Goal: Task Accomplishment & Management: Complete application form

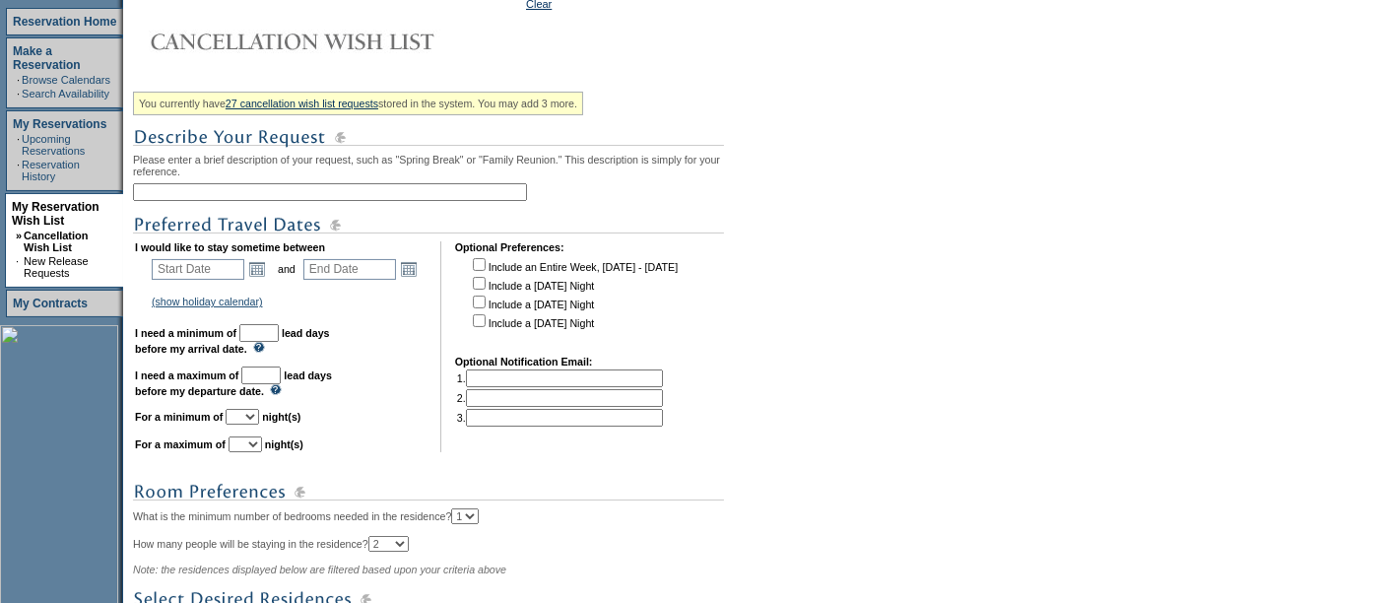
scroll to position [292, 0]
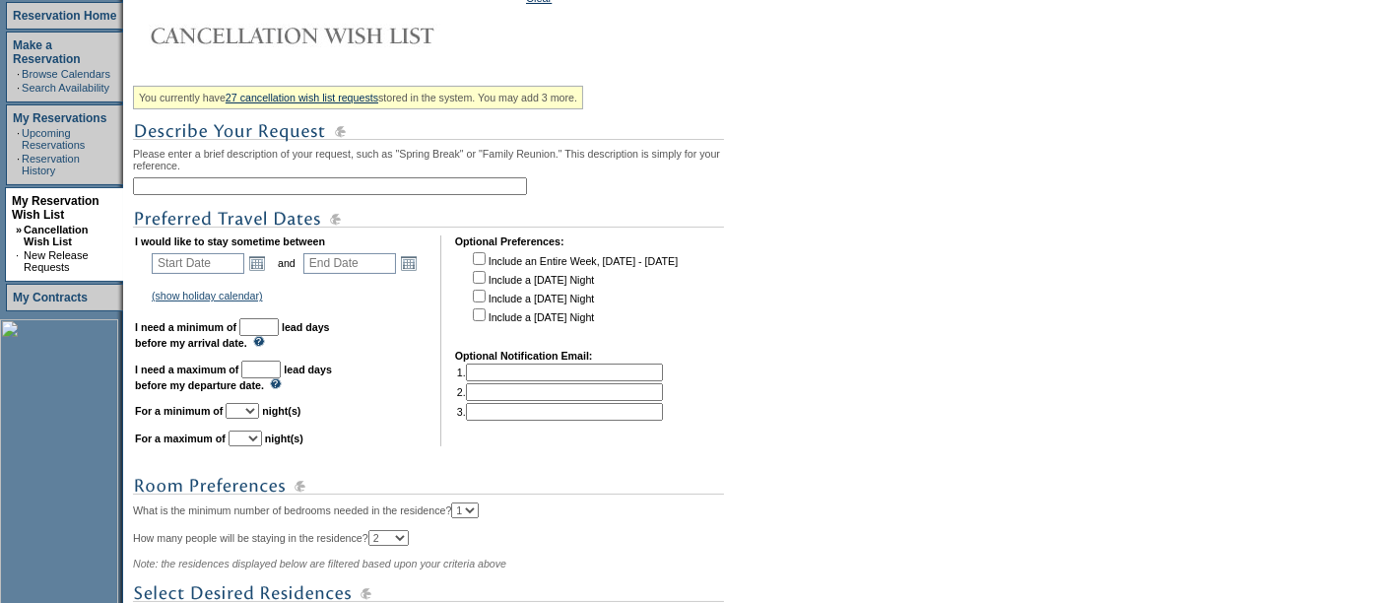
click at [220, 187] on input "text" at bounding box center [330, 186] width 394 height 18
type input "Tahoe Ski 2027"
click at [188, 262] on input "text" at bounding box center [198, 263] width 93 height 21
type input "[DATE]"
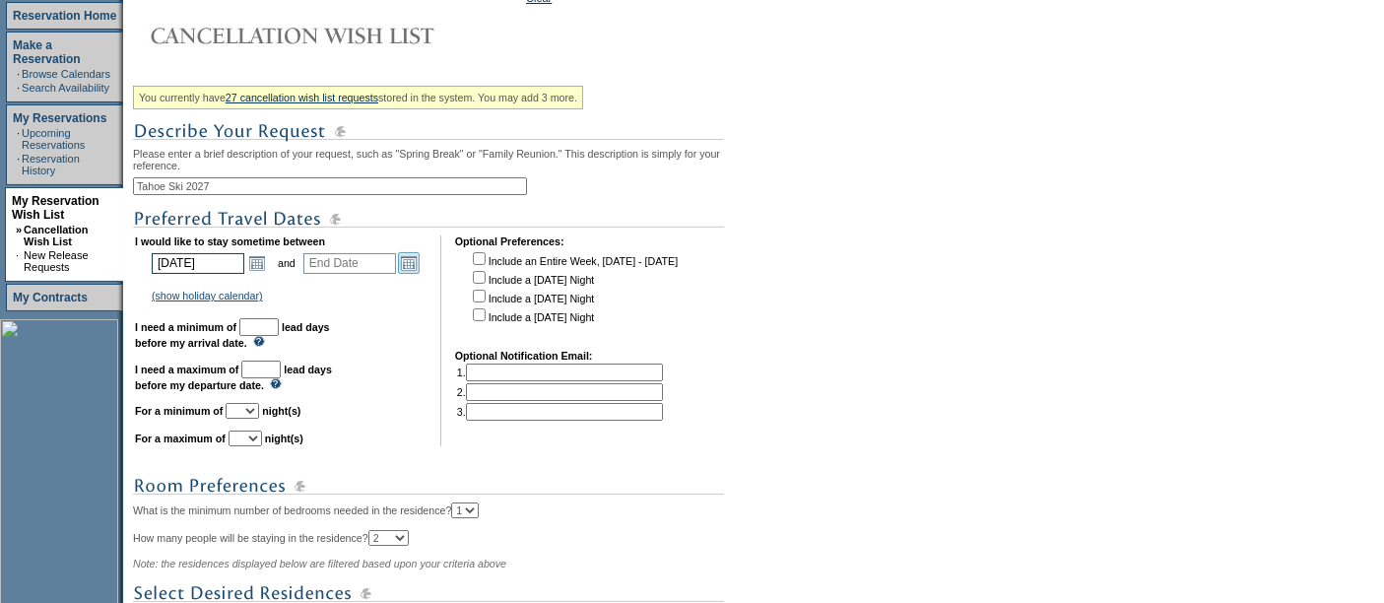
type input "[DATE]"
type input "457"
click at [419, 271] on link "Open the calendar popup." at bounding box center [409, 263] width 22 height 22
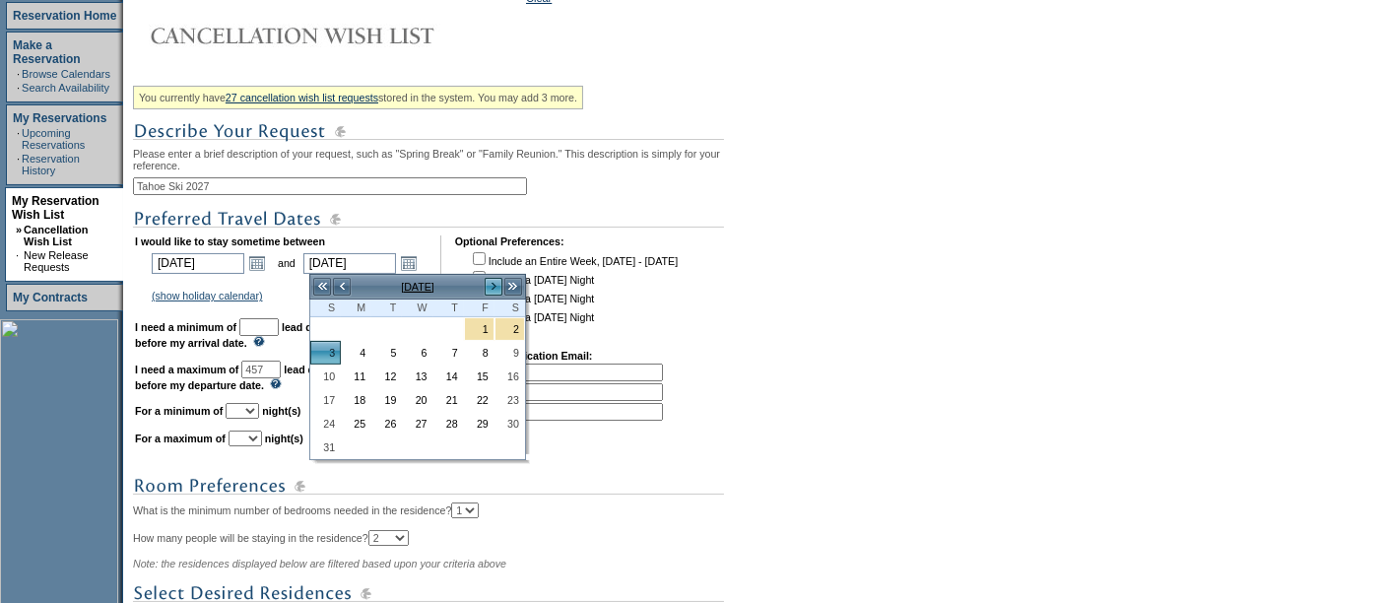
click at [486, 282] on link ">" at bounding box center [493, 287] width 20 height 20
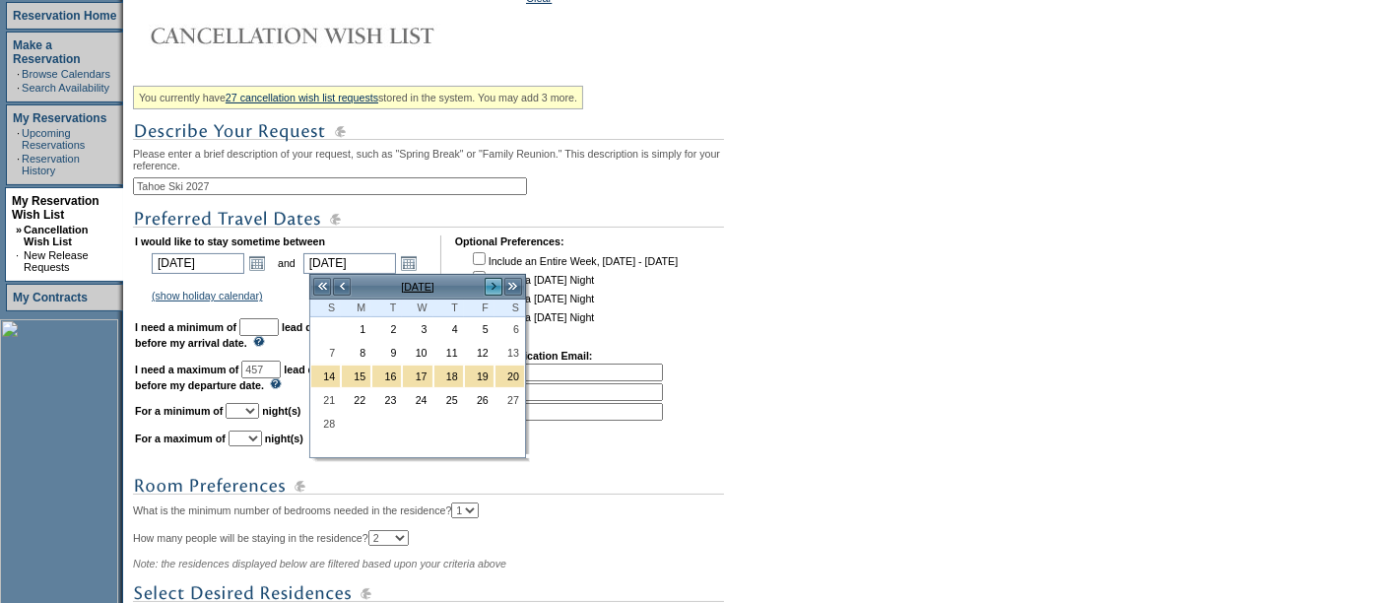
click at [486, 282] on link ">" at bounding box center [493, 287] width 20 height 20
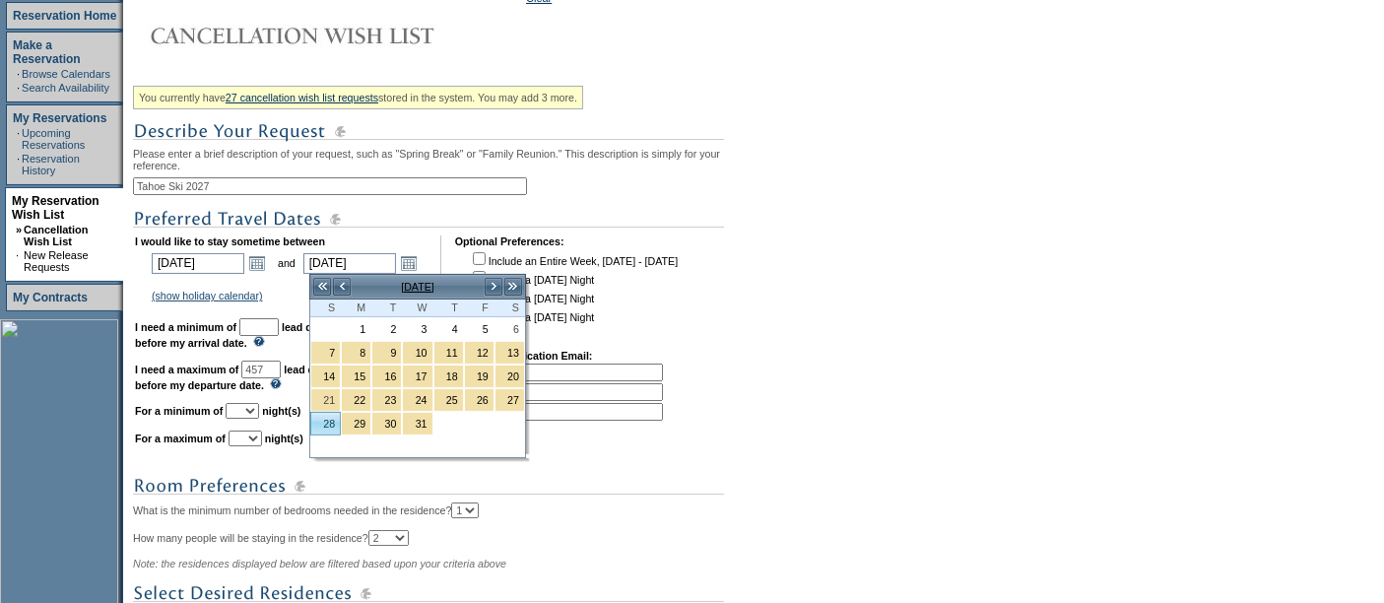
click at [332, 413] on link "28" at bounding box center [325, 424] width 29 height 22
type input "[DATE]"
type input "541"
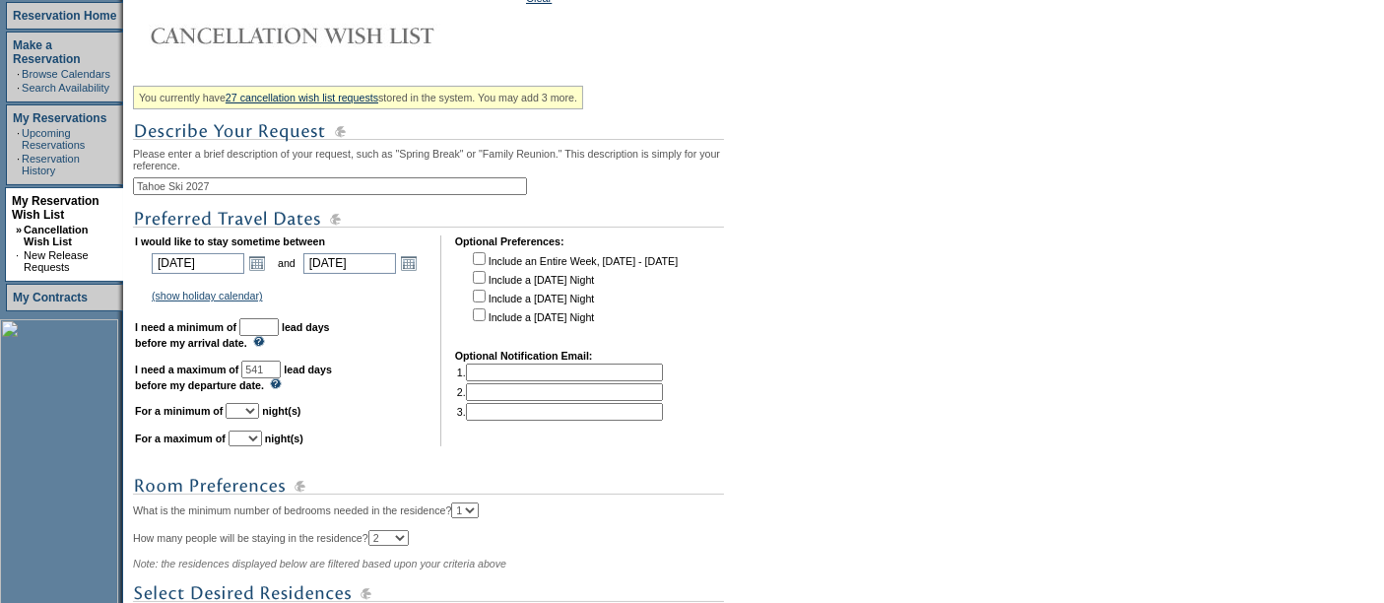
click at [278, 320] on input "text" at bounding box center [258, 327] width 39 height 18
type input "30"
click at [260, 258] on link "Open the calendar popup." at bounding box center [257, 263] width 22 height 22
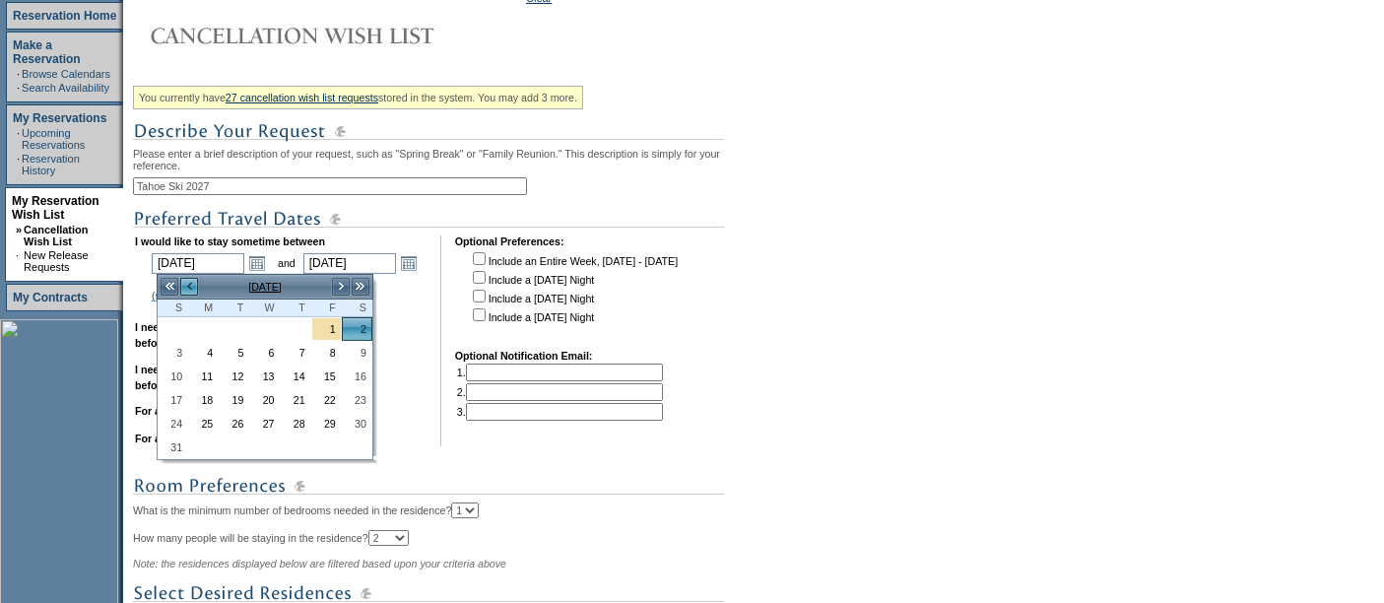
click at [182, 280] on link "<" at bounding box center [189, 287] width 20 height 20
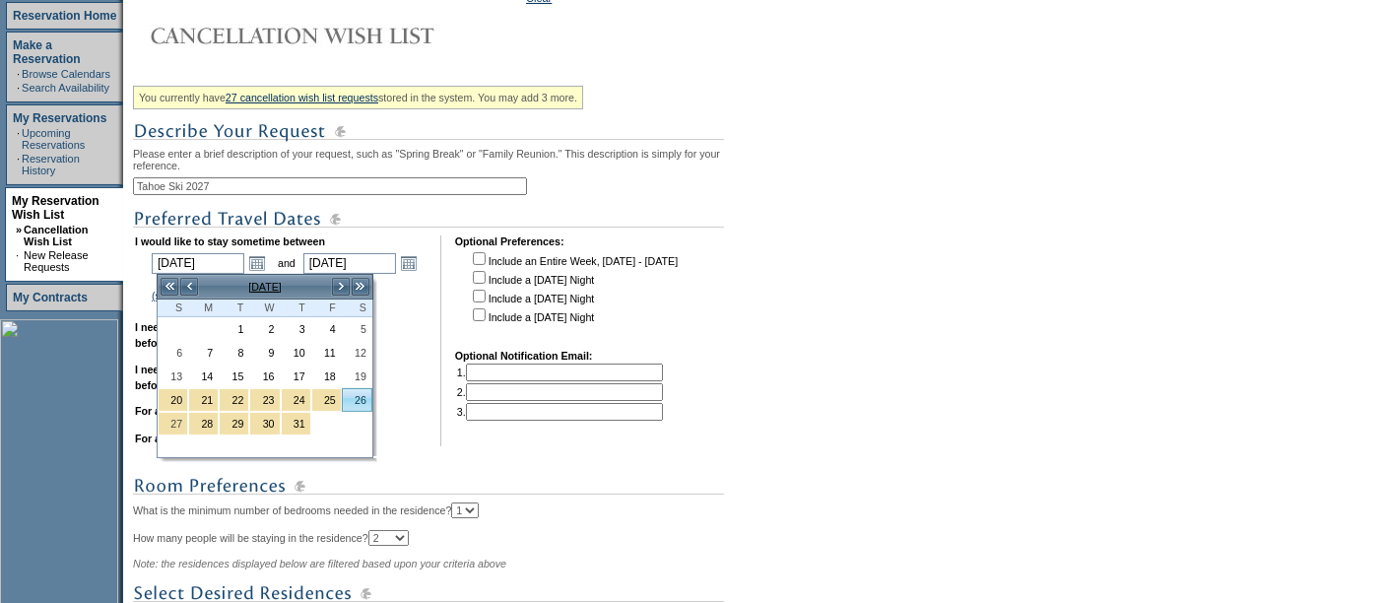
click at [361, 398] on link "26" at bounding box center [357, 400] width 29 height 22
type input "[DATE]"
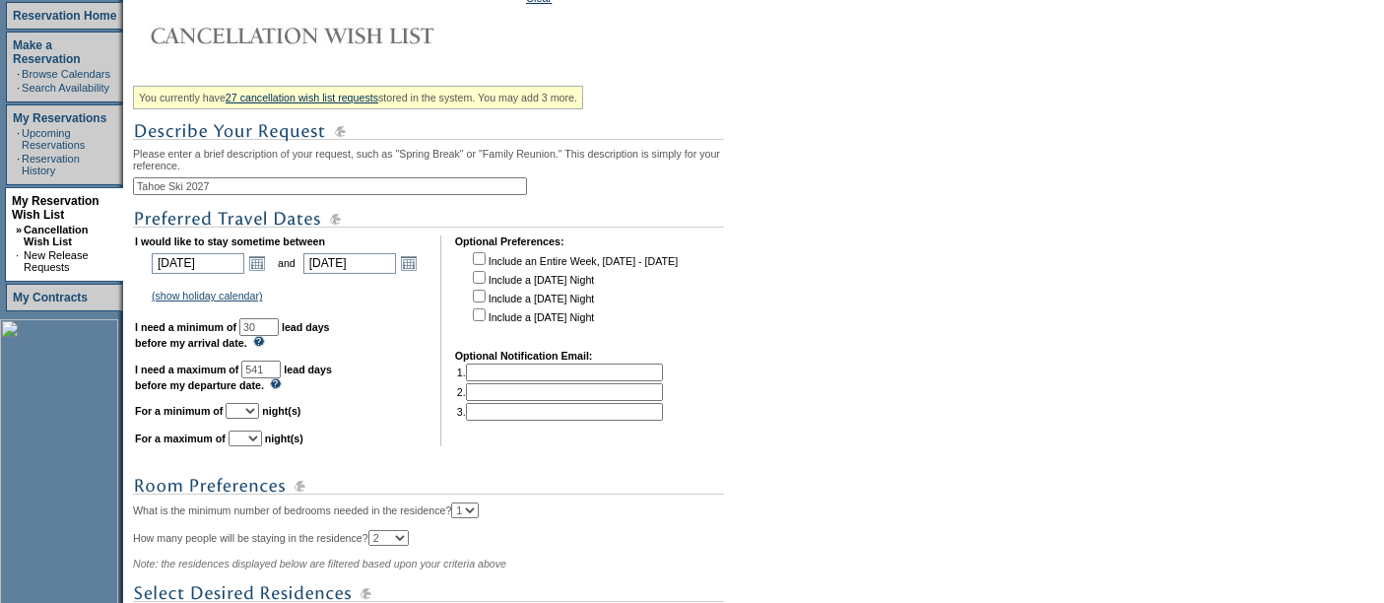
click at [259, 410] on select "1 2 3 4 5 6 7 8 9 10 11 12 13 14" at bounding box center [241, 411] width 33 height 16
select select "5"
click at [249, 403] on select "1 2 3 4 5 6 7 8 9 10 11 12 13 14" at bounding box center [241, 411] width 33 height 16
click at [262, 440] on select "1 2 3 4 5 6 7 8 9 10 11 12 13 14" at bounding box center [244, 438] width 33 height 16
select select "7"
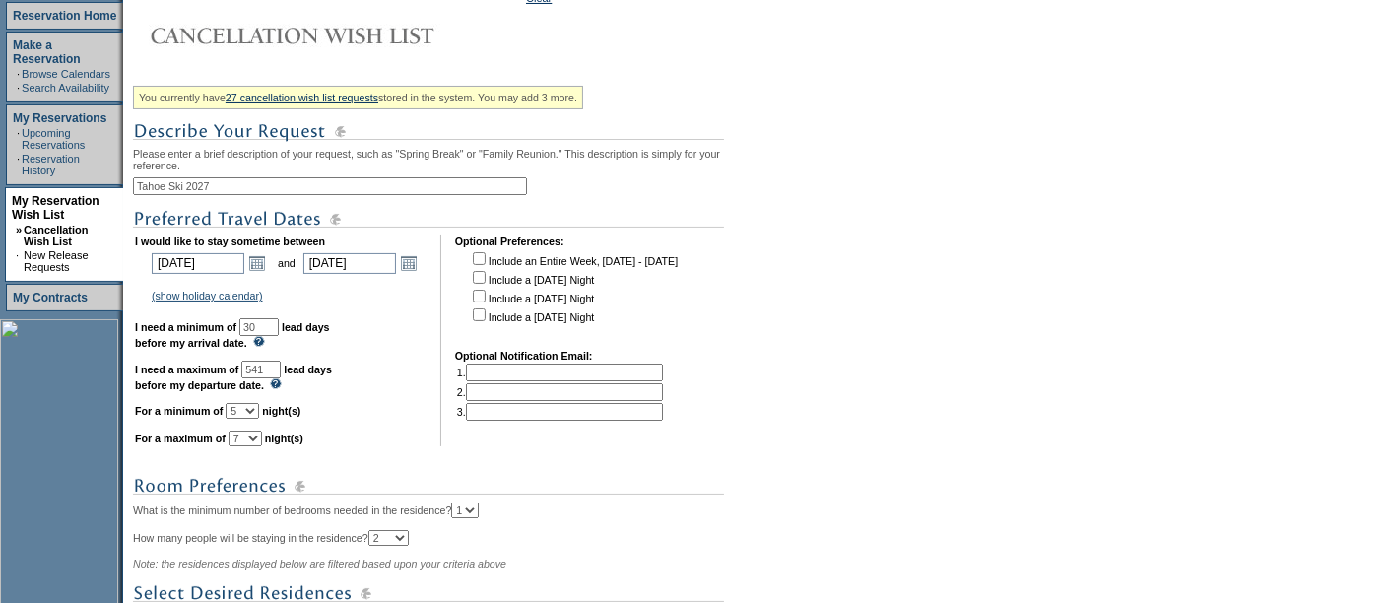
click at [252, 430] on select "1 2 3 4 5 6 7 8 9 10 11 12 13 14" at bounding box center [244, 438] width 33 height 16
click at [259, 412] on select "1 2 3 4 5 6 7 8 9 10 11 12 13 14" at bounding box center [241, 411] width 33 height 16
select select "4"
click at [249, 403] on select "1 2 3 4 5 6 7 8 9 10 11 12 13 14" at bounding box center [241, 411] width 33 height 16
click at [383, 381] on td "I would like to stay sometime between [DATE] [DATE] Open the calendar popup. <<…" at bounding box center [280, 340] width 291 height 211
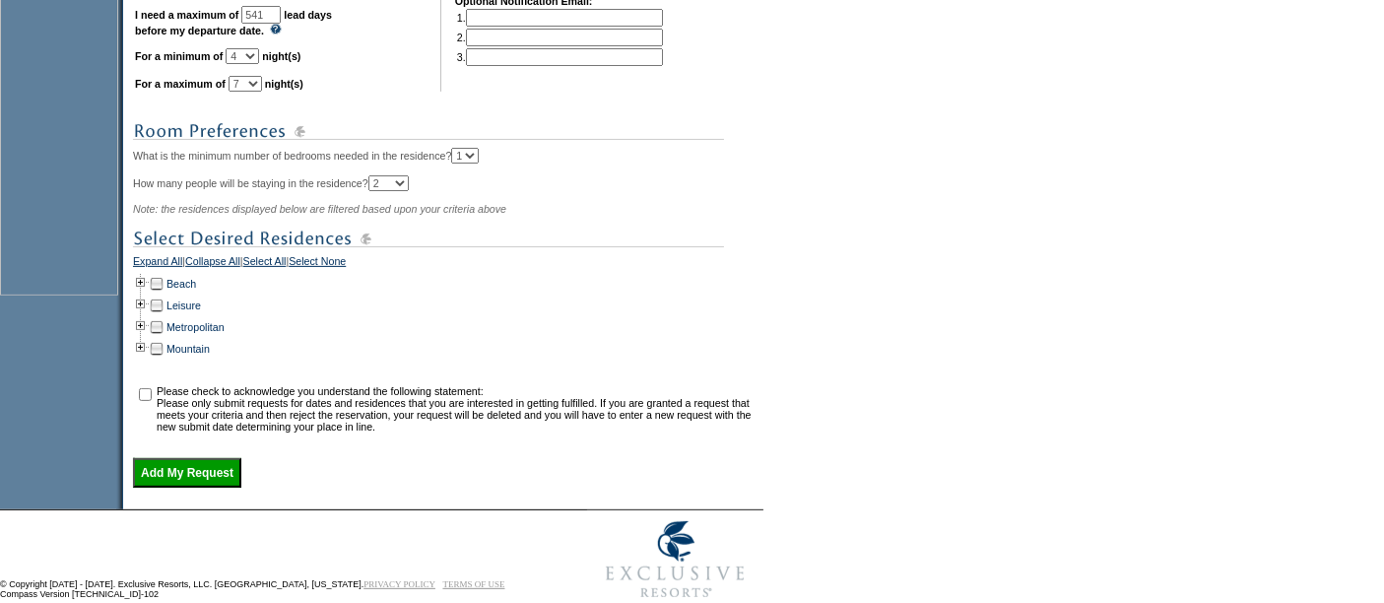
scroll to position [685, 0]
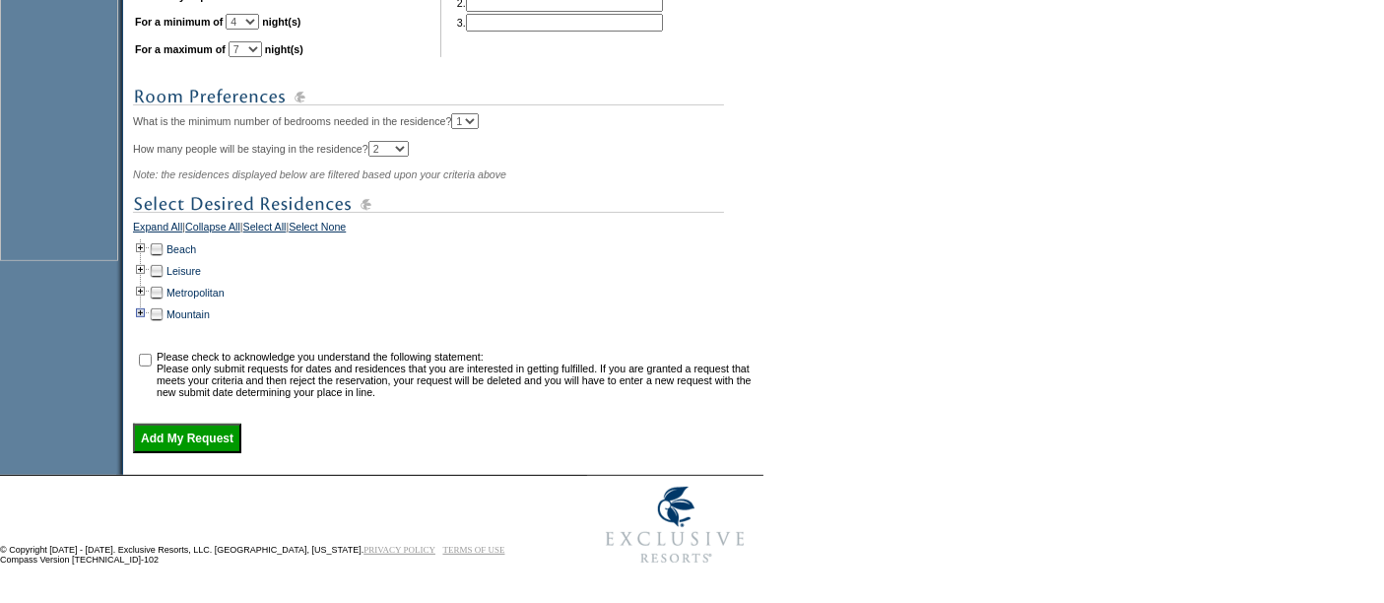
click at [145, 303] on td at bounding box center [141, 314] width 16 height 22
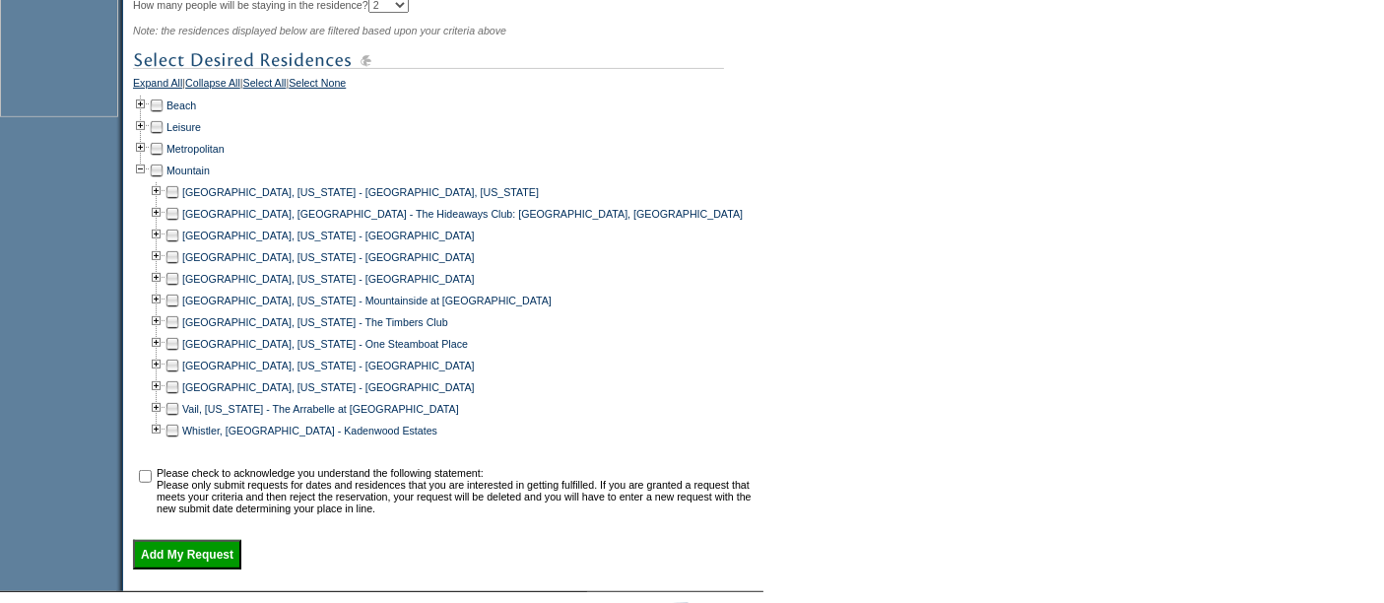
scroll to position [832, 0]
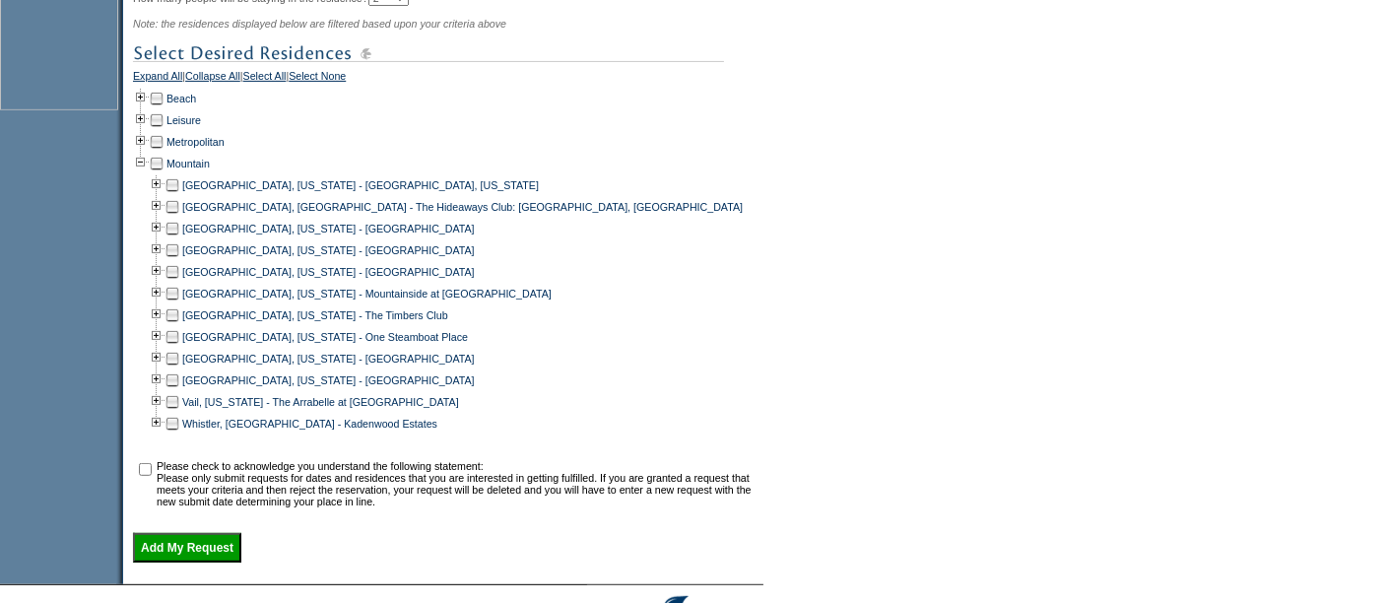
click at [180, 295] on td at bounding box center [172, 294] width 16 height 22
click at [152, 466] on input "checkbox" at bounding box center [145, 469] width 13 height 13
checkbox input "true"
click at [177, 547] on input "Add My Request" at bounding box center [187, 548] width 108 height 30
